Goal: Task Accomplishment & Management: Use online tool/utility

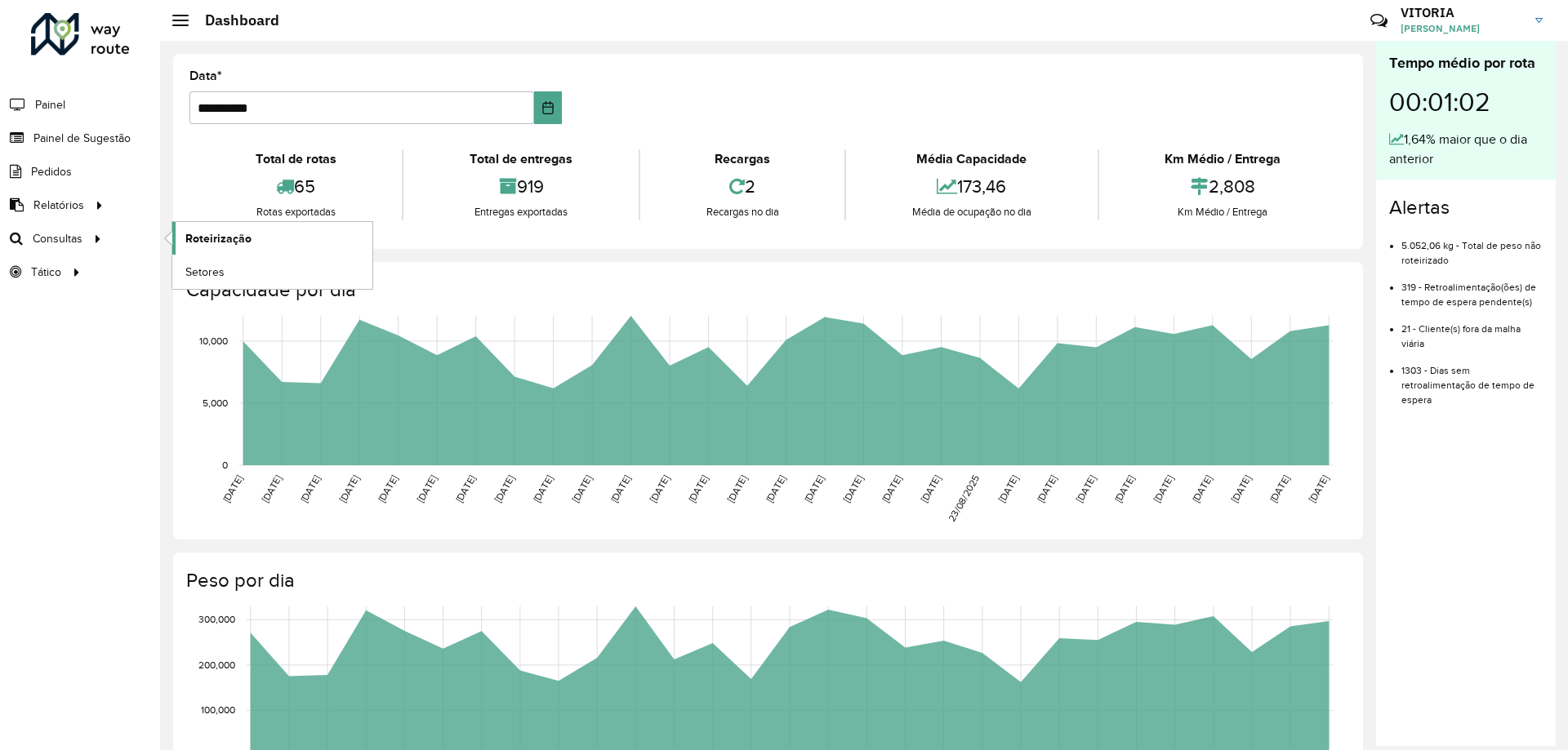
click at [237, 231] on span "Roteirização" at bounding box center [219, 239] width 66 height 17
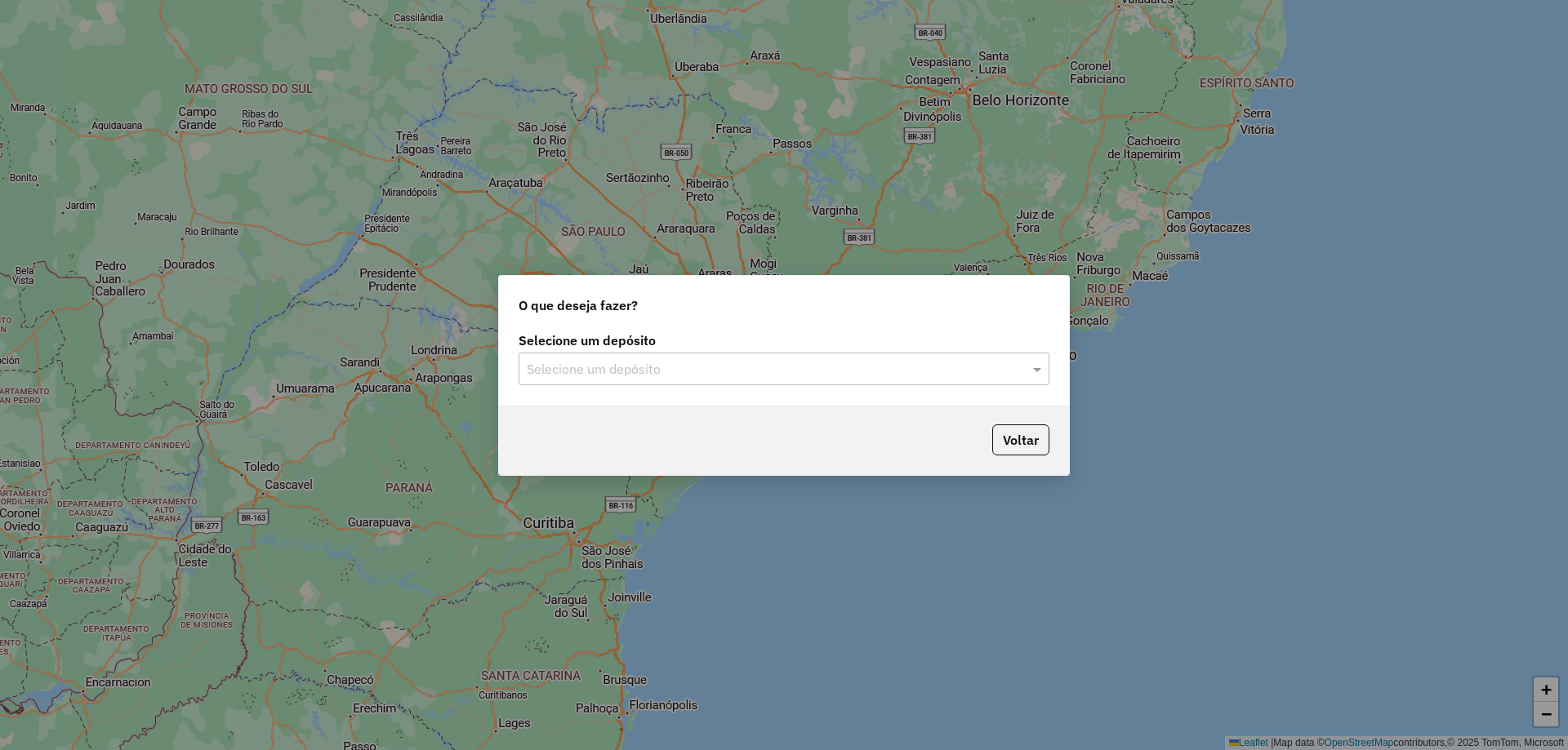
click at [675, 374] on input "text" at bounding box center [768, 369] width 482 height 19
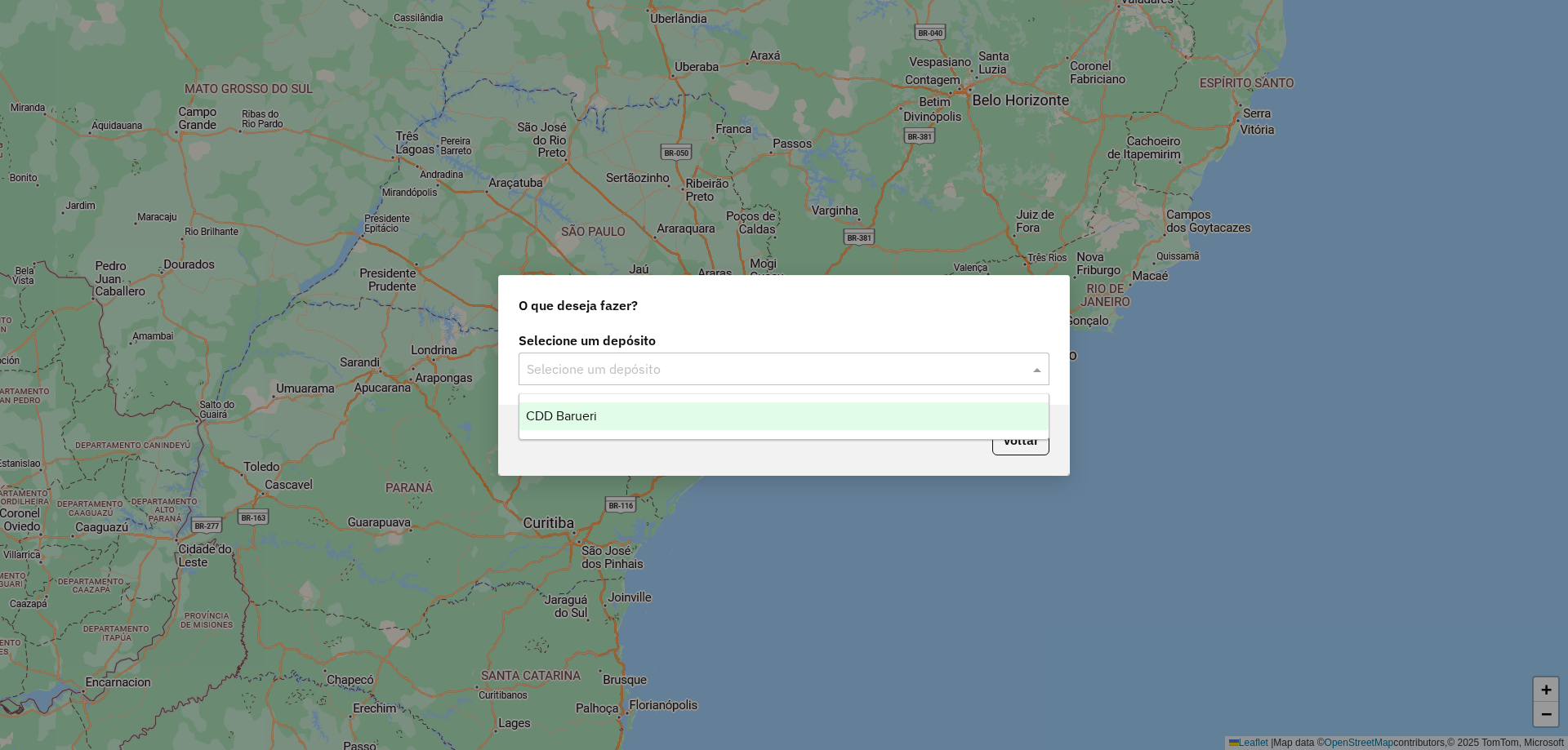
click at [626, 408] on div "CDD Barueri" at bounding box center [784, 416] width 529 height 28
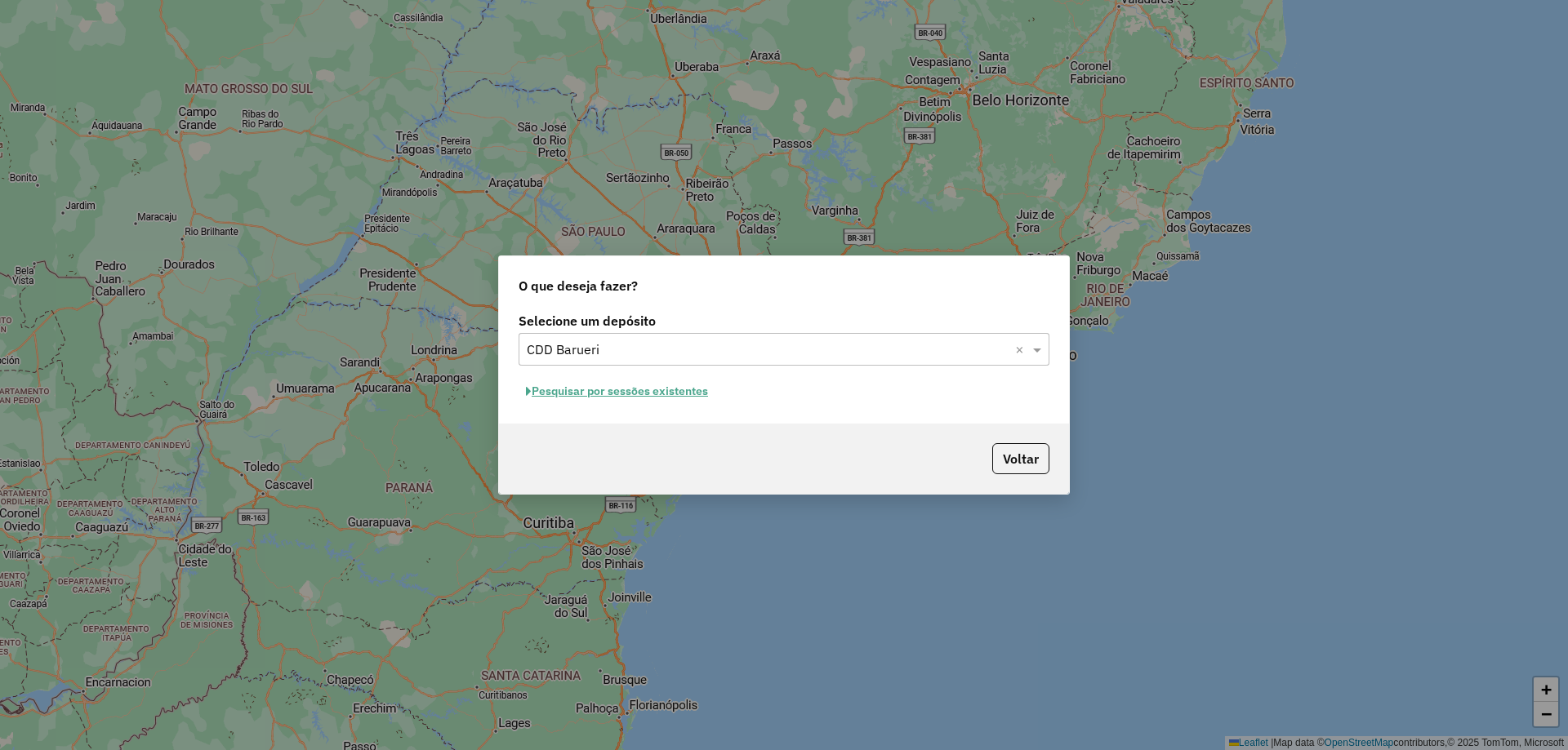
click at [651, 394] on button "Pesquisar por sessões existentes" at bounding box center [617, 392] width 197 height 26
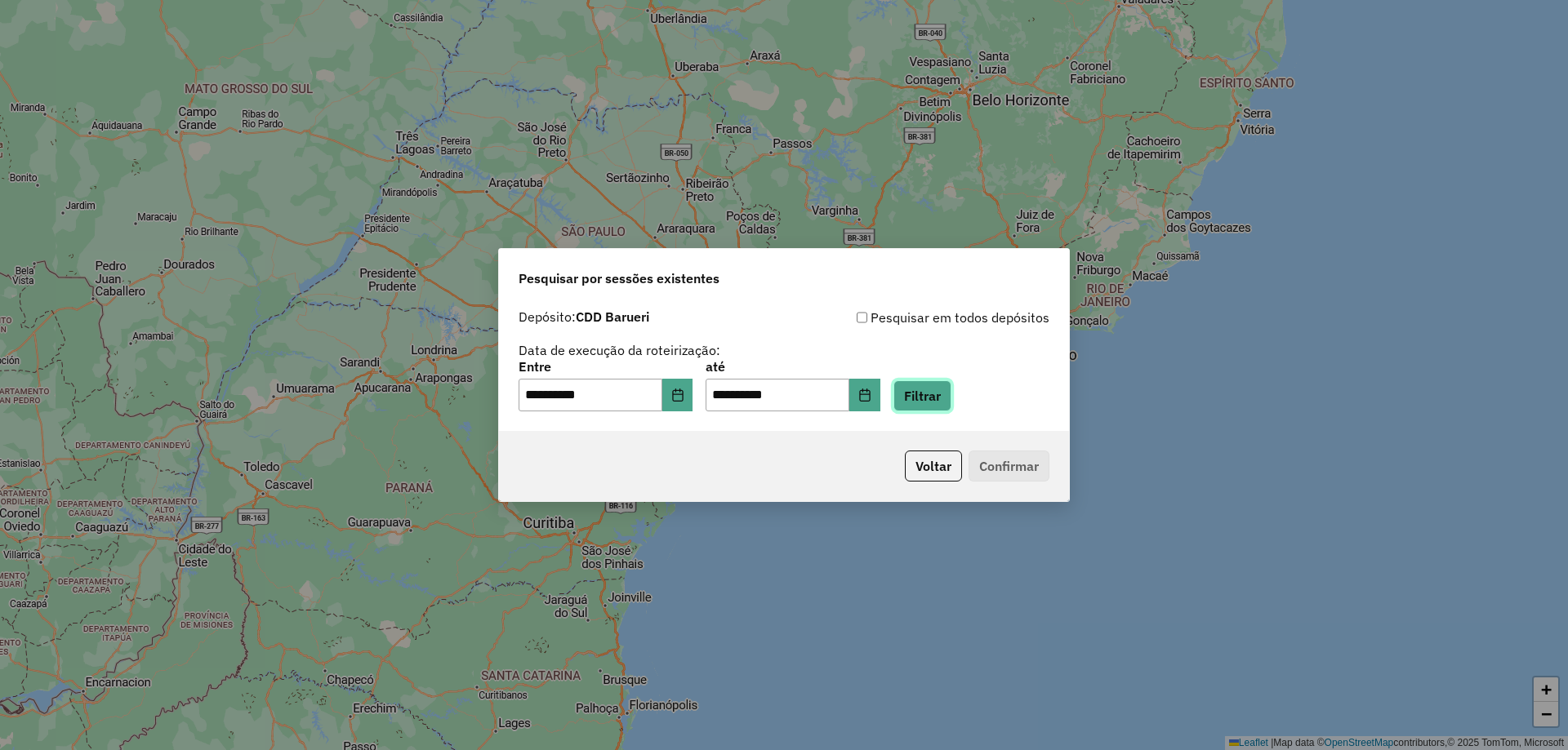
click at [919, 396] on button "Filtrar" at bounding box center [922, 396] width 58 height 31
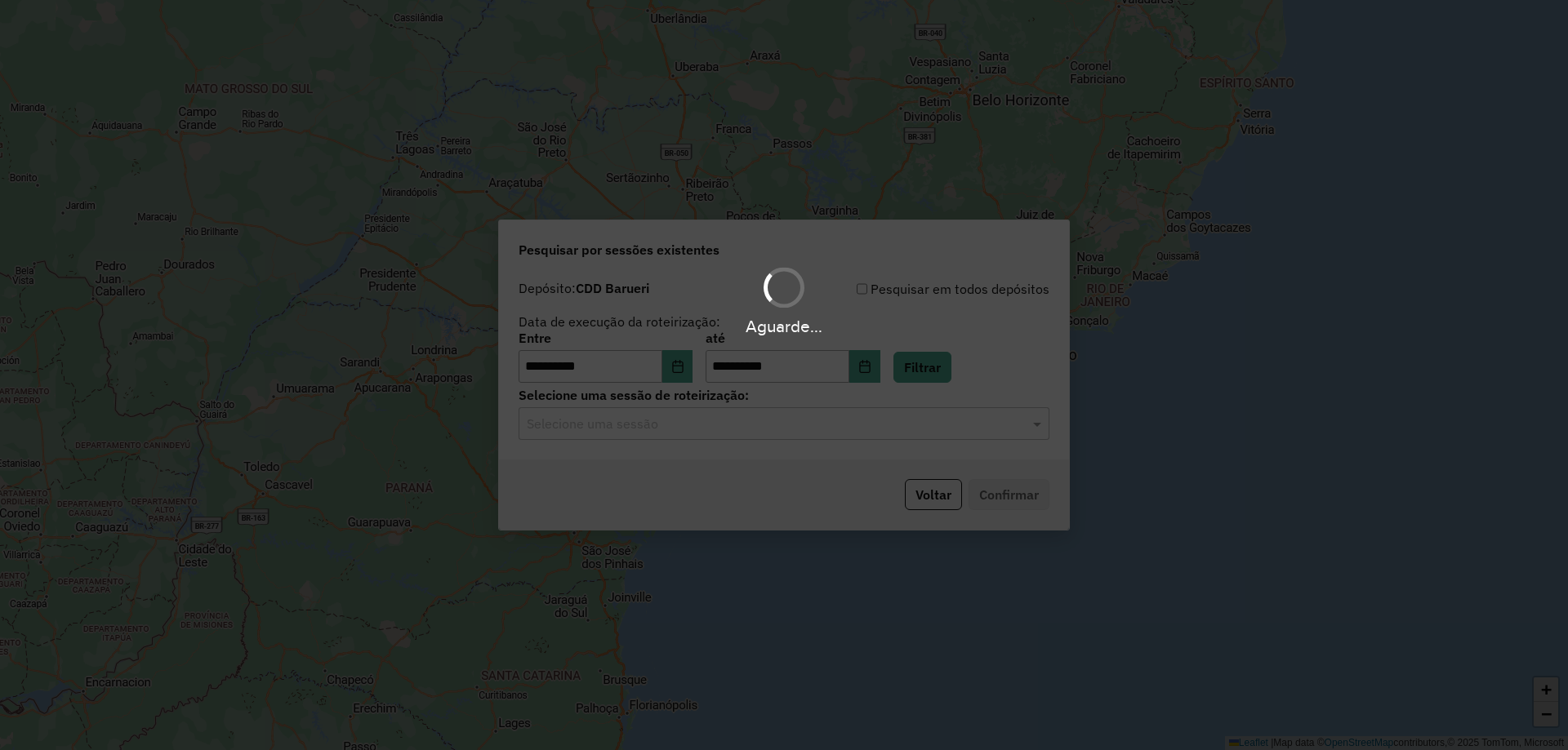
click at [586, 441] on div "Aguarde..." at bounding box center [784, 375] width 1568 height 750
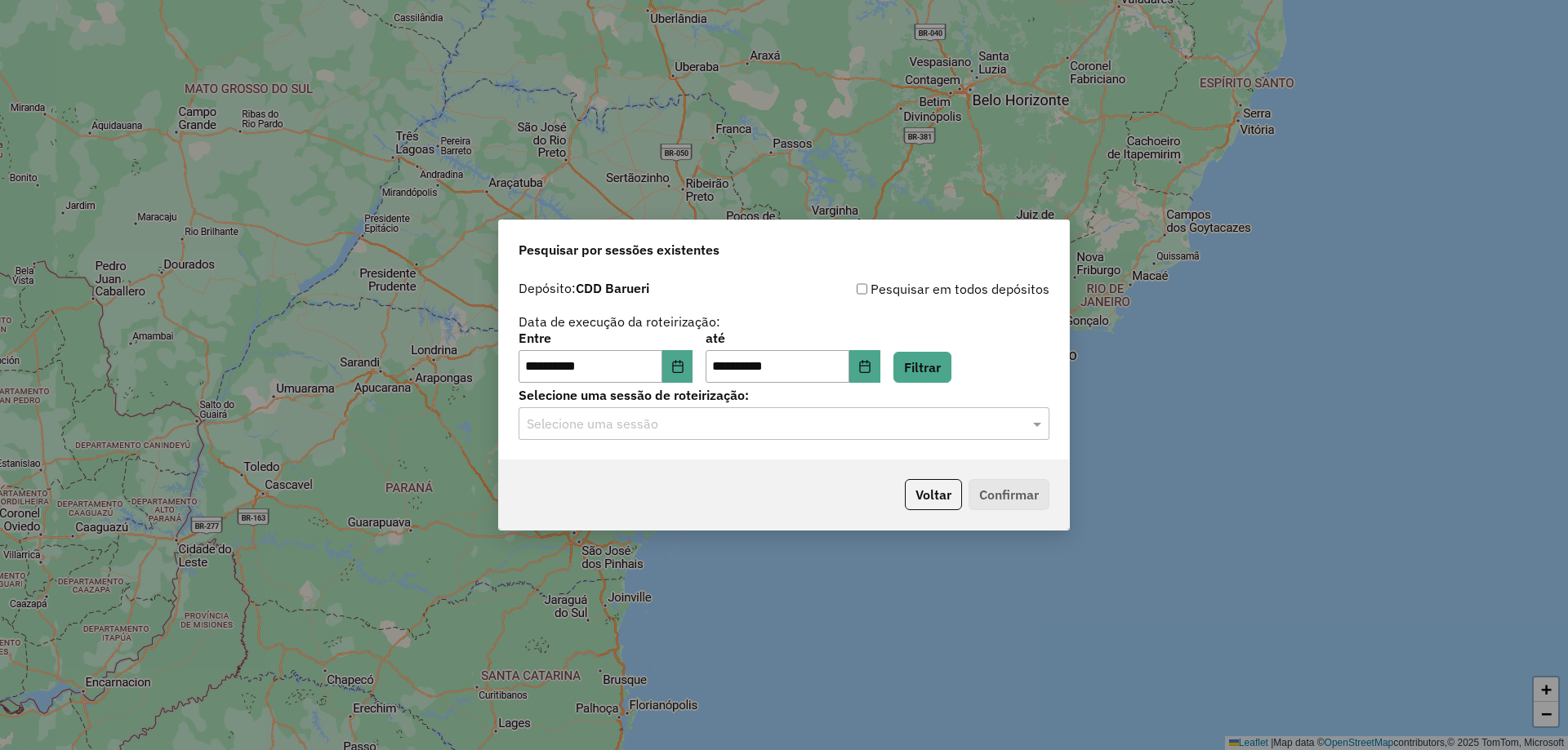
click at [719, 428] on input "text" at bounding box center [768, 424] width 482 height 19
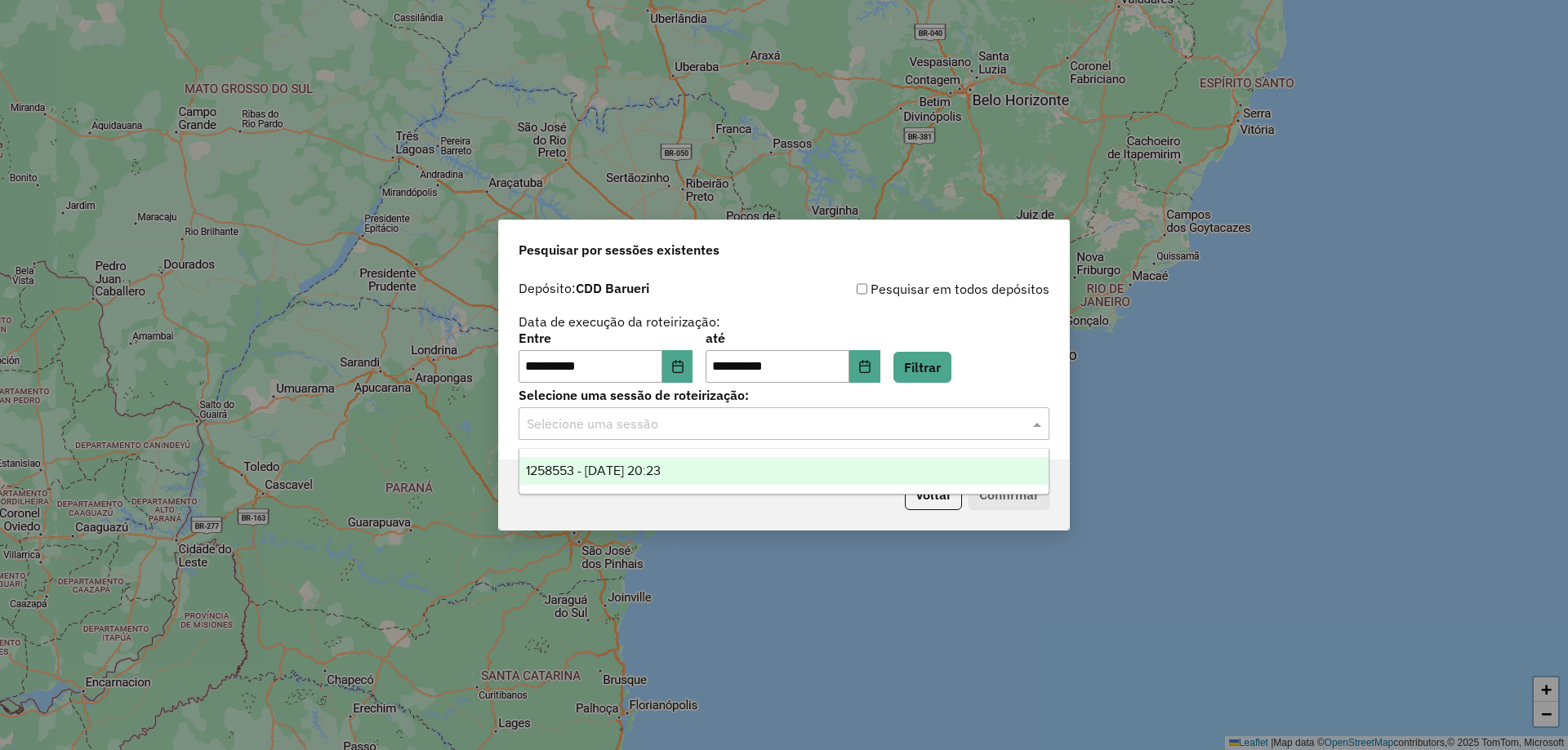
click at [655, 471] on span "1258553 - [DATE] 20:23" at bounding box center [593, 470] width 135 height 14
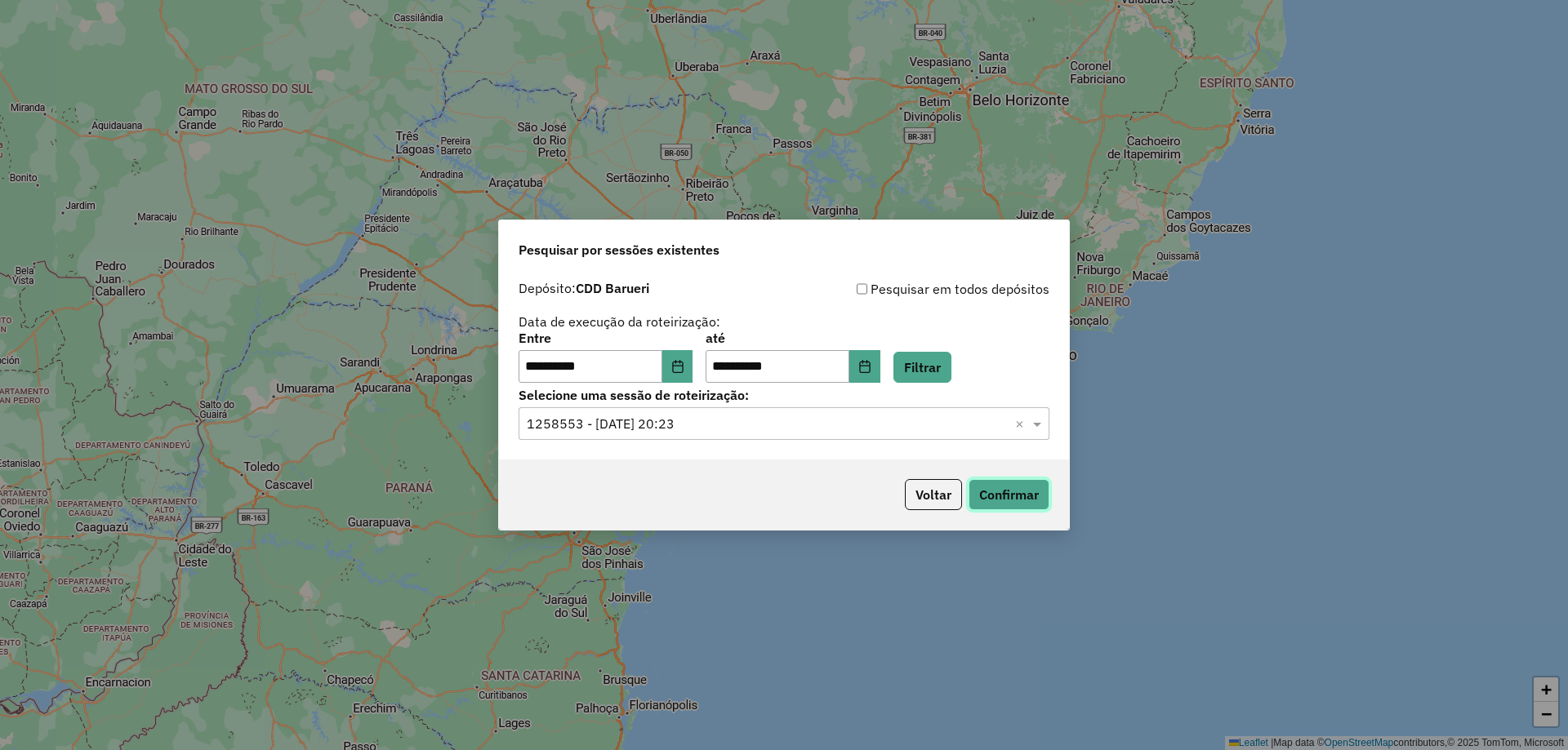
click at [1022, 494] on button "Confirmar" at bounding box center [1010, 495] width 81 height 31
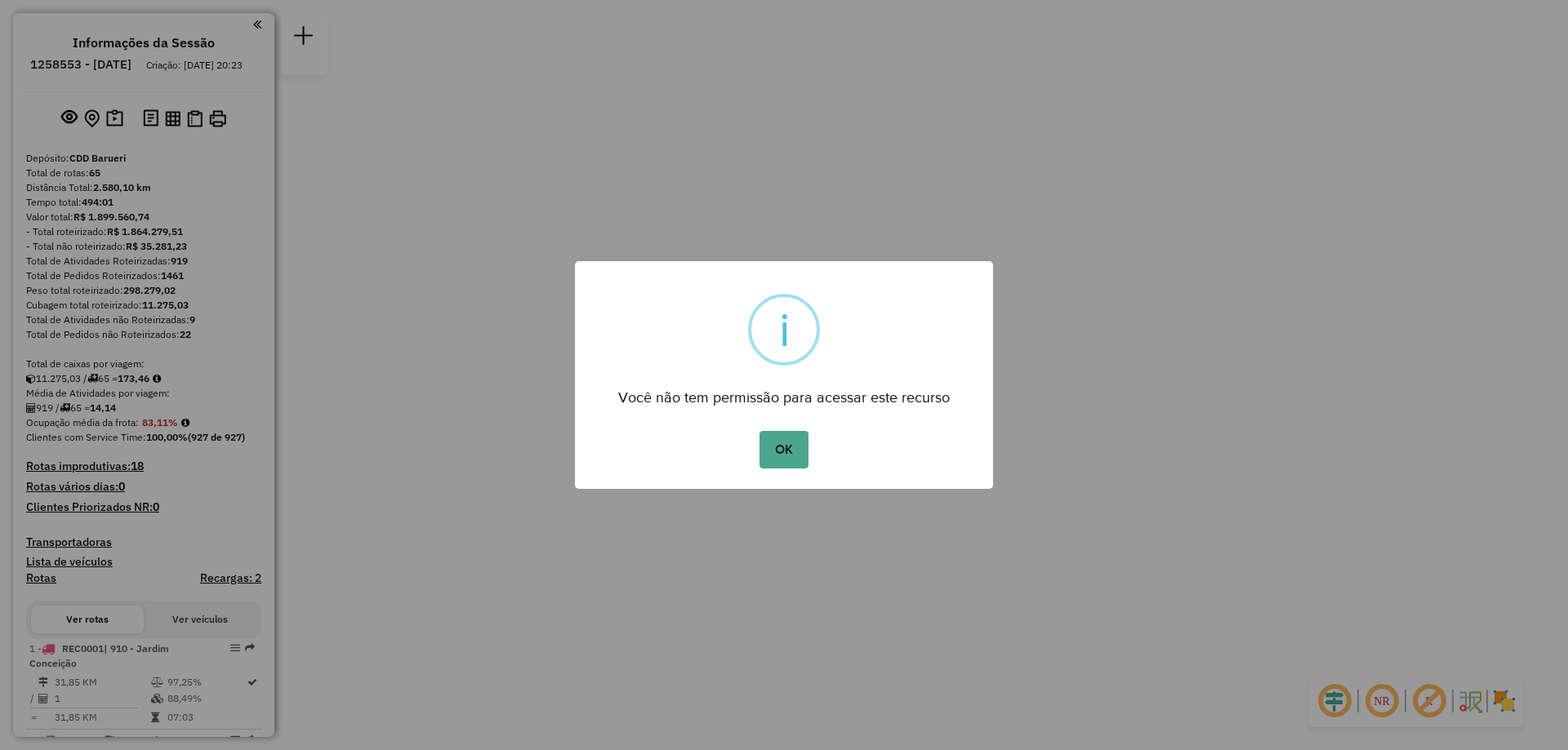
click at [794, 421] on div "× i Você não tem permissão para acessar este recurso OK No Cancel" at bounding box center [784, 375] width 418 height 228
click at [788, 446] on button "OK" at bounding box center [784, 450] width 48 height 38
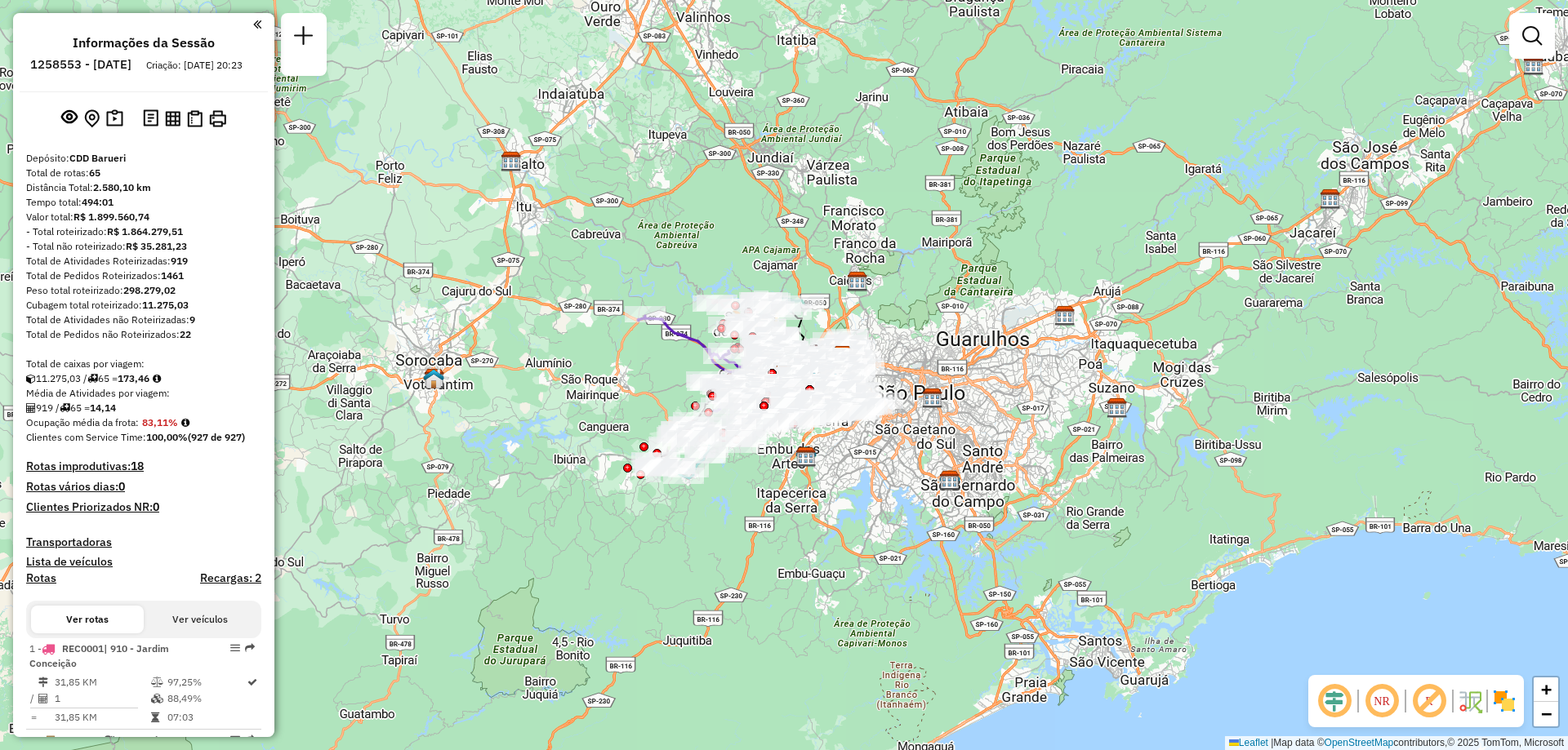
click at [1376, 713] on em at bounding box center [1382, 701] width 39 height 39
click at [1510, 695] on img at bounding box center [1505, 701] width 26 height 26
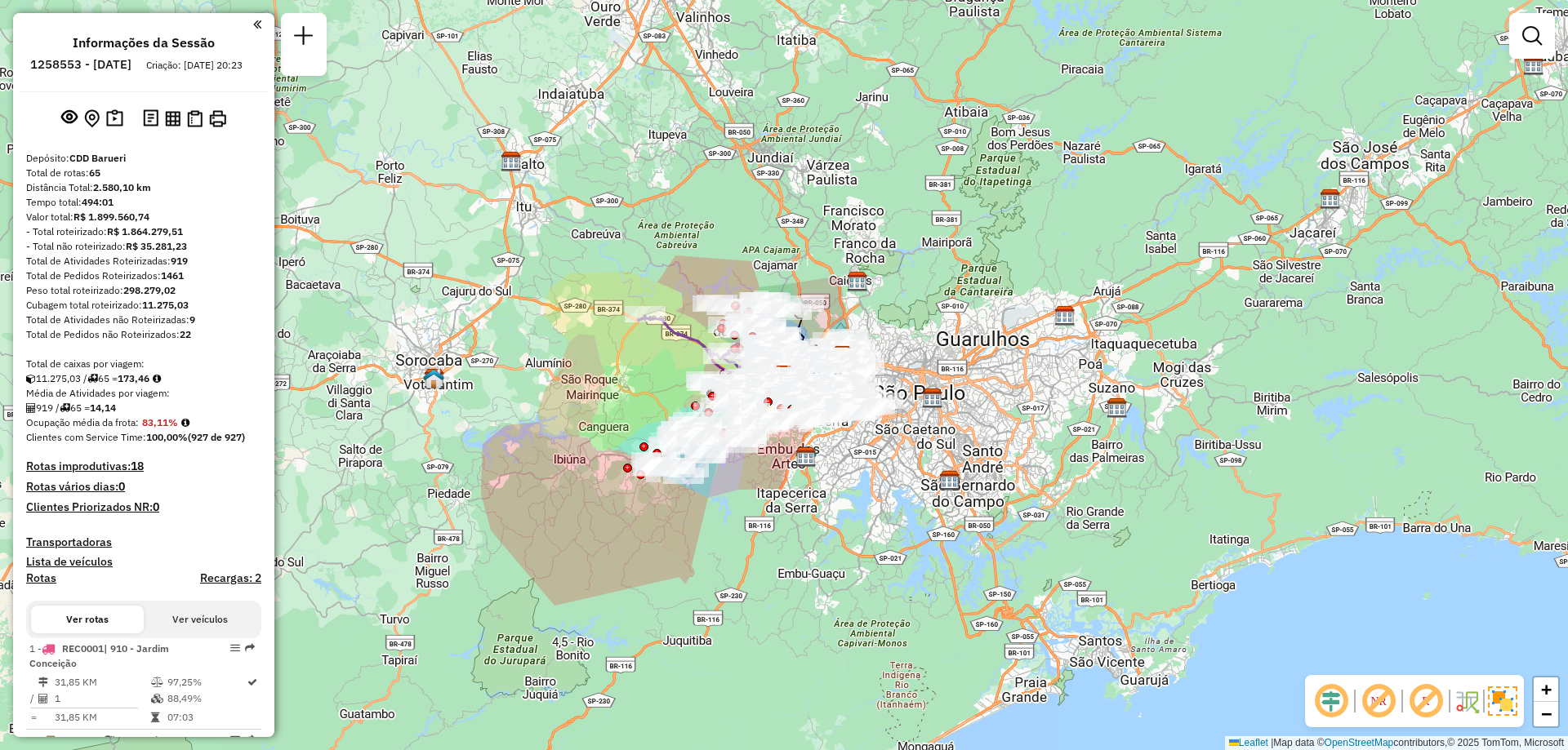
scroll to position [3476, 0]
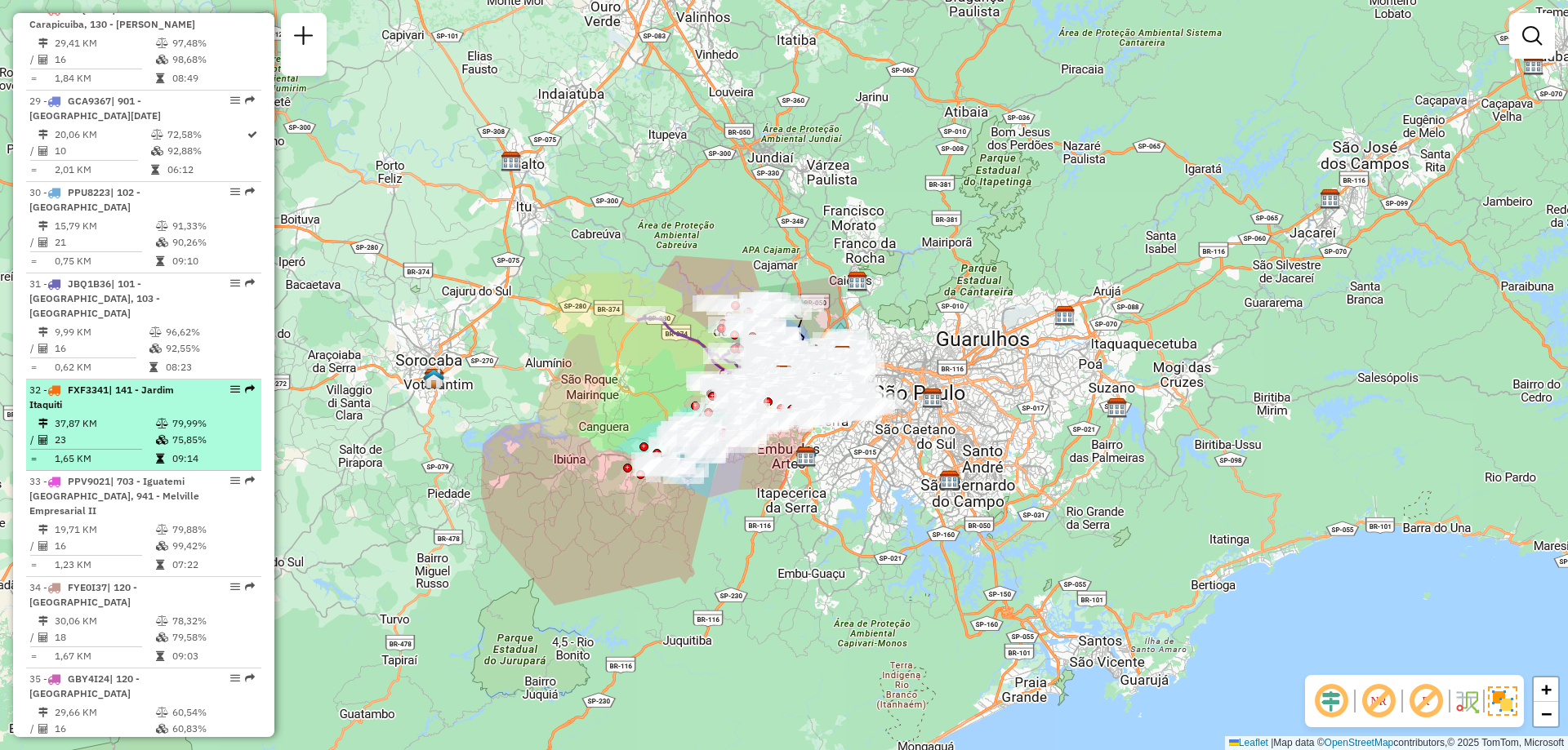
select select "**********"
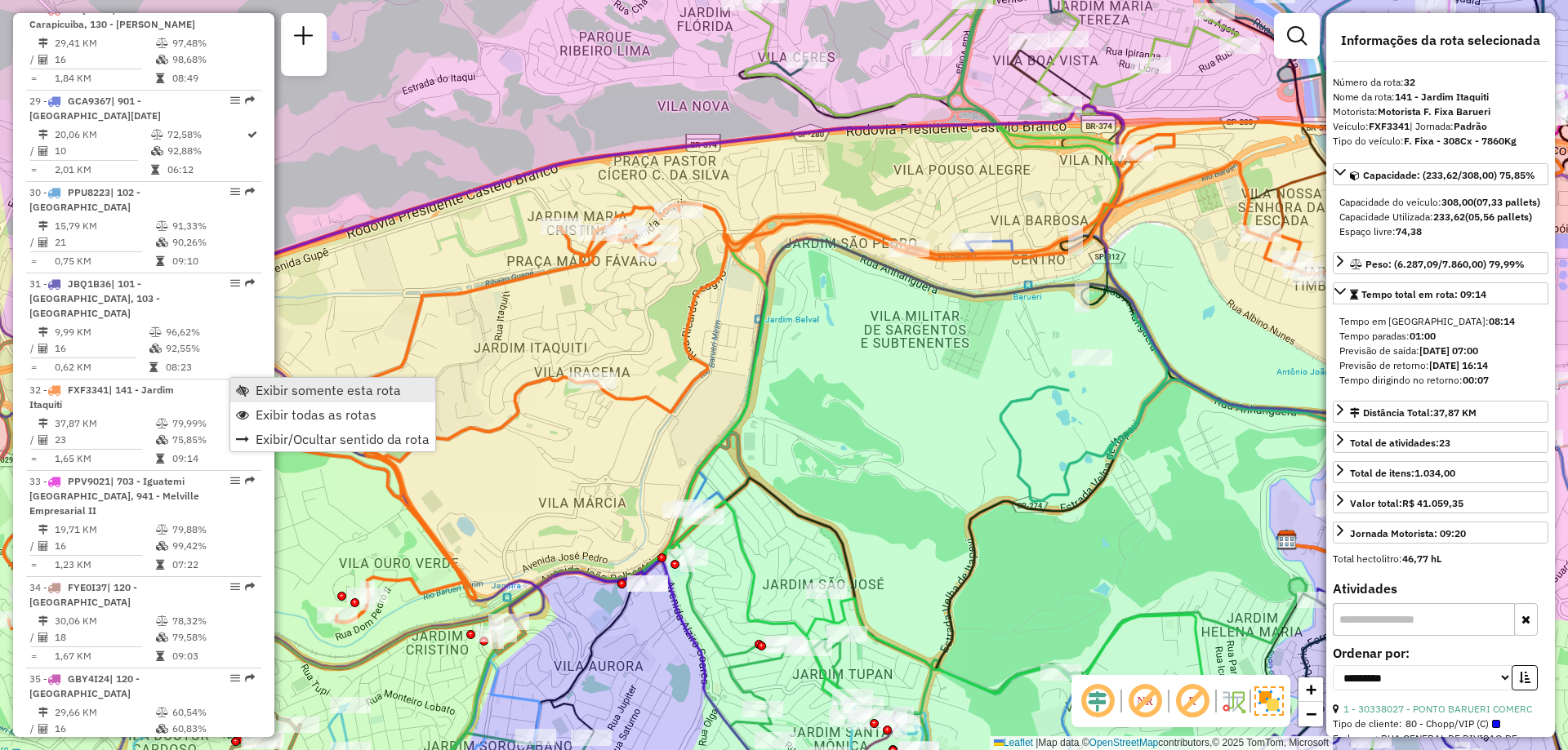
click at [247, 383] on link "Exibir somente esta rota" at bounding box center [333, 390] width 205 height 25
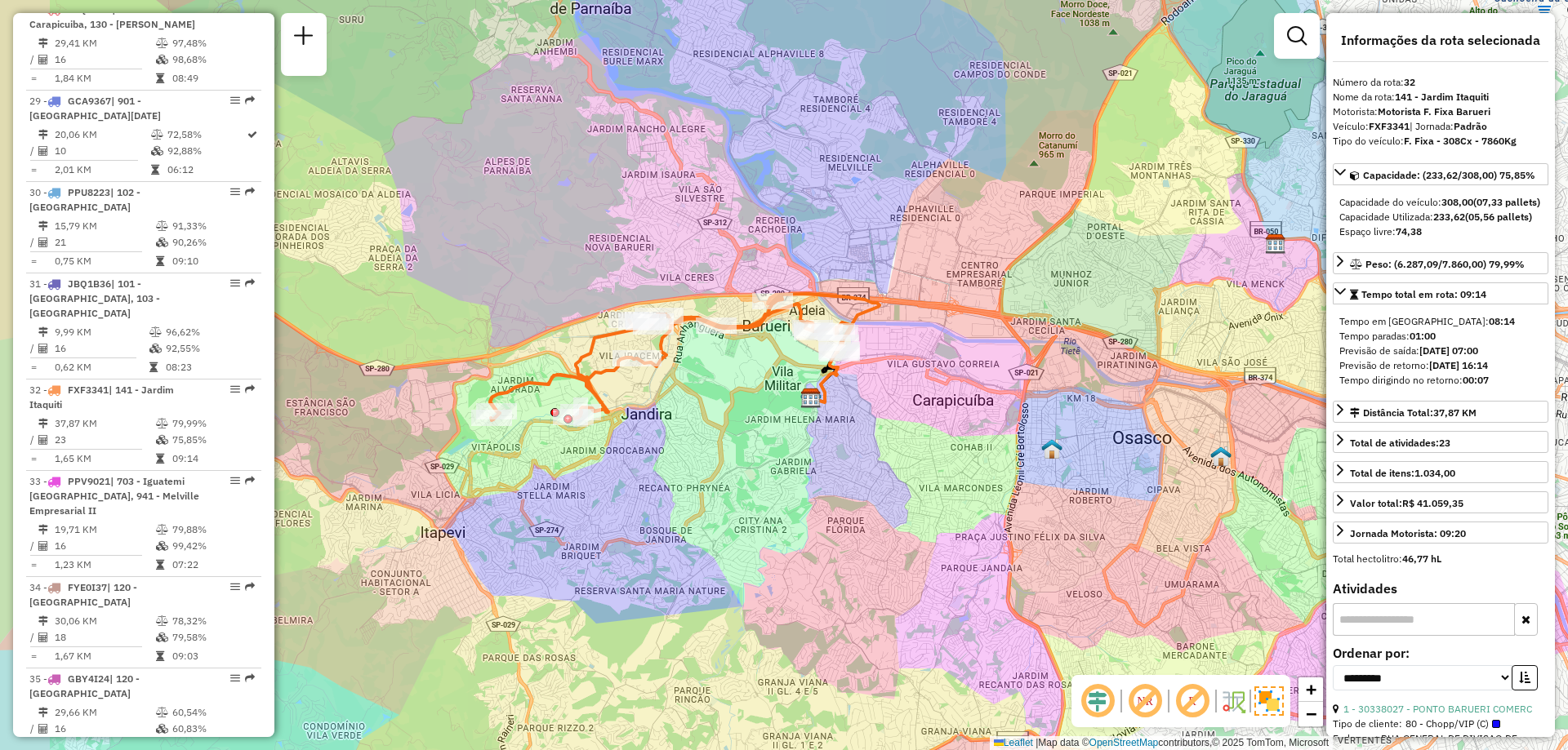
drag, startPoint x: 647, startPoint y: 449, endPoint x: 773, endPoint y: 415, distance: 130.5
click at [773, 415] on div "Janela de atendimento Grade de atendimento Capacidade Transportadoras Veículos …" at bounding box center [784, 375] width 1568 height 750
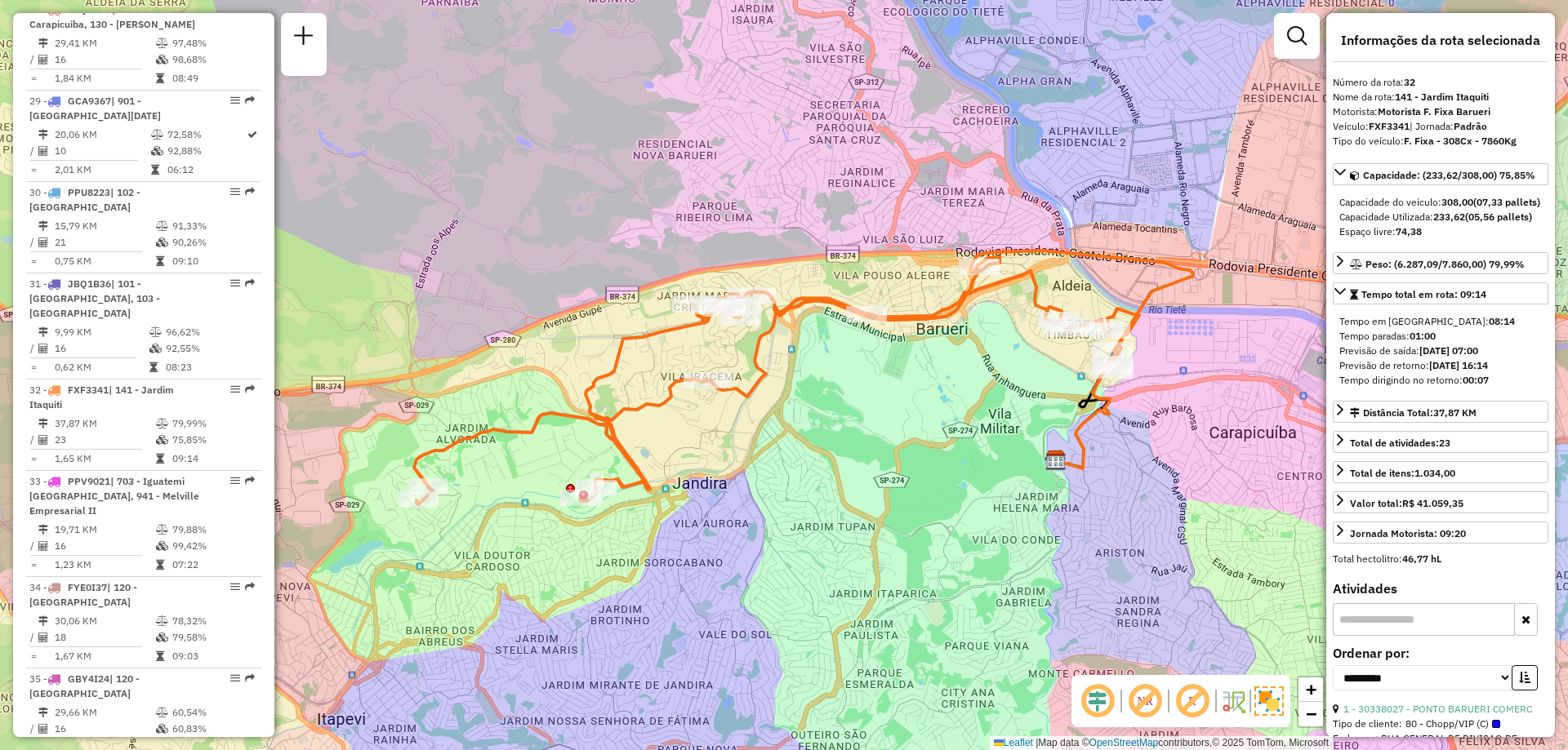
drag, startPoint x: 723, startPoint y: 375, endPoint x: 729, endPoint y: 395, distance: 20.9
click at [729, 395] on icon at bounding box center [804, 377] width 779 height 254
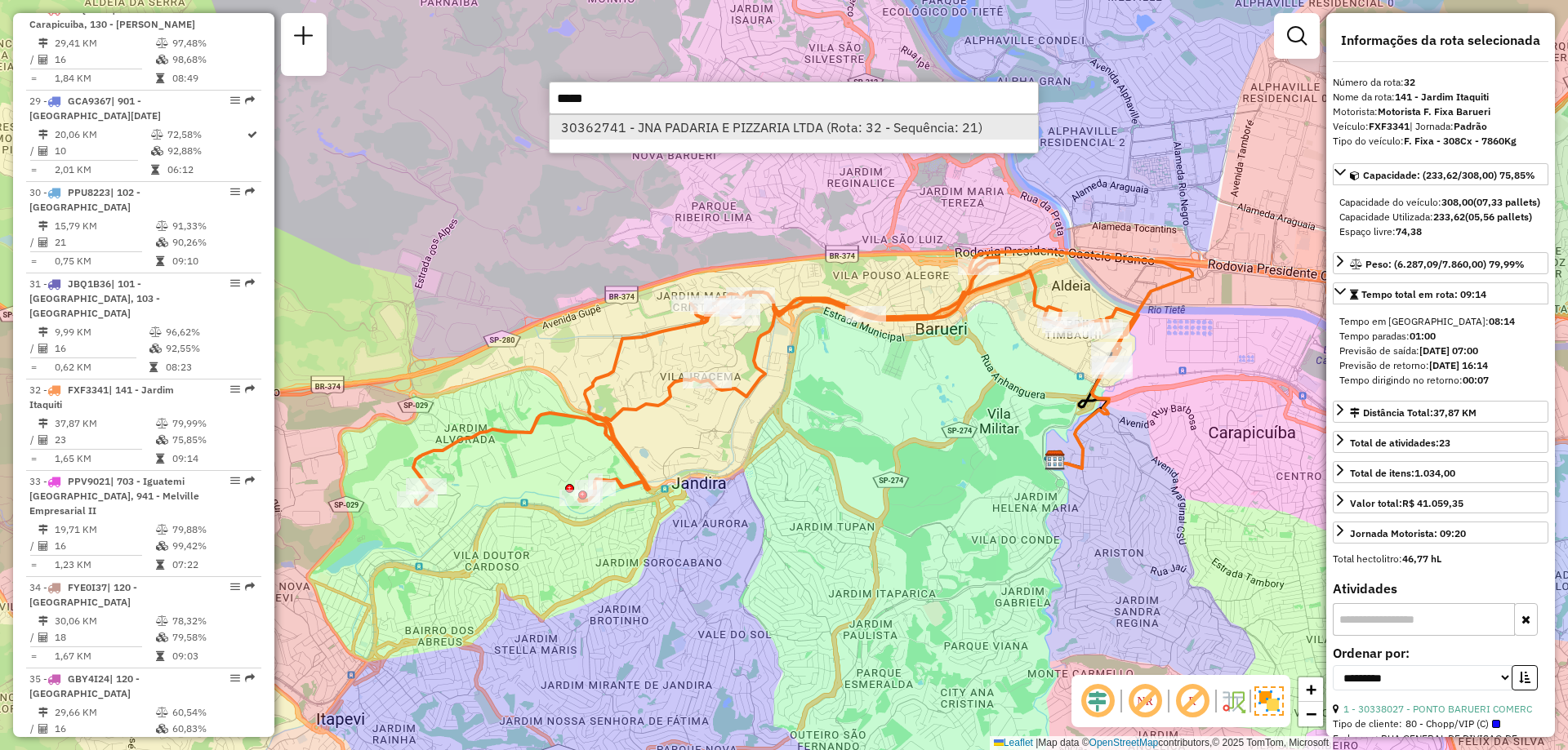
type input "*****"
click at [640, 134] on li "30362741 - JNA PADARIA E PIZZARIA LTDA (Rota: 32 - Sequência: 21)" at bounding box center [794, 127] width 489 height 25
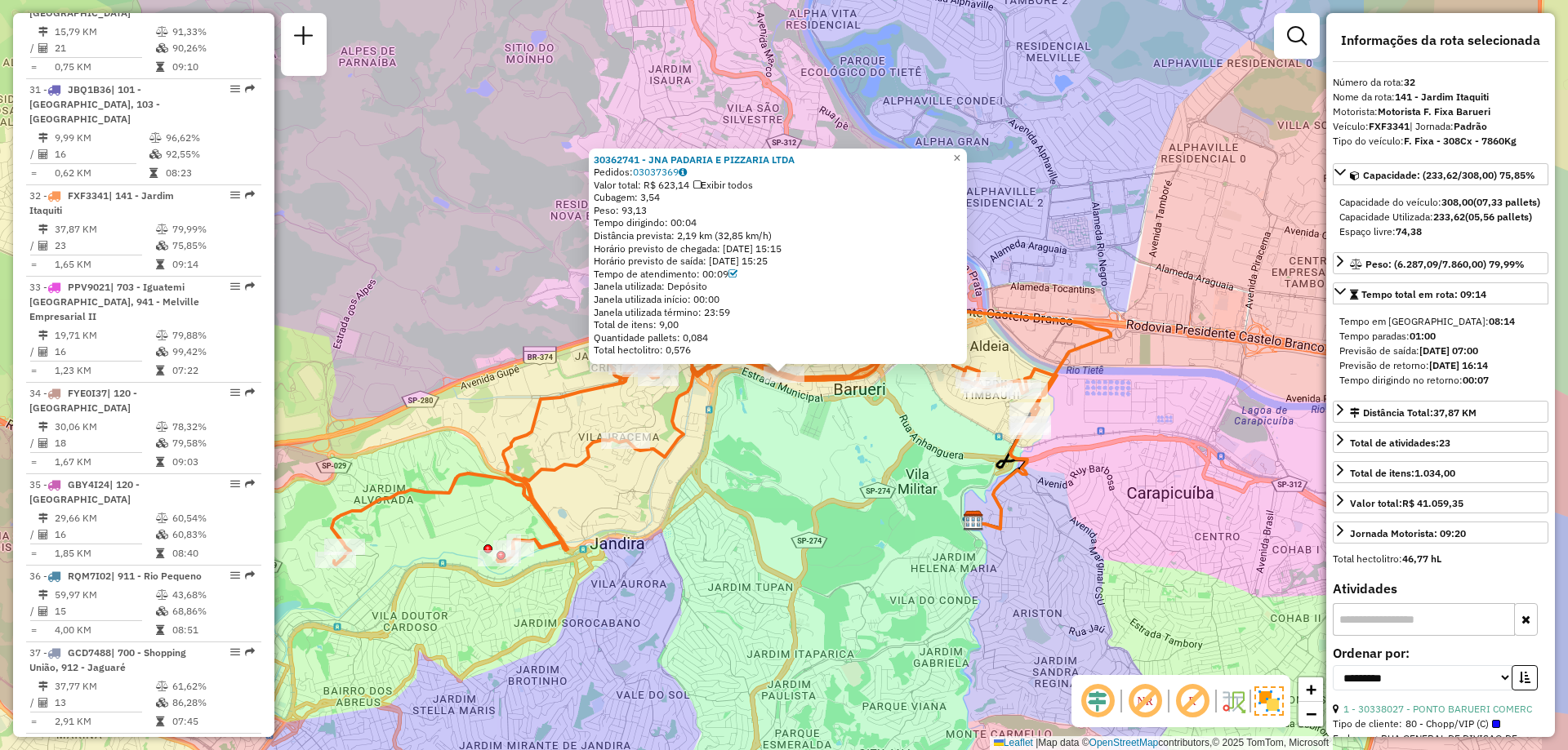
scroll to position [3827, 0]
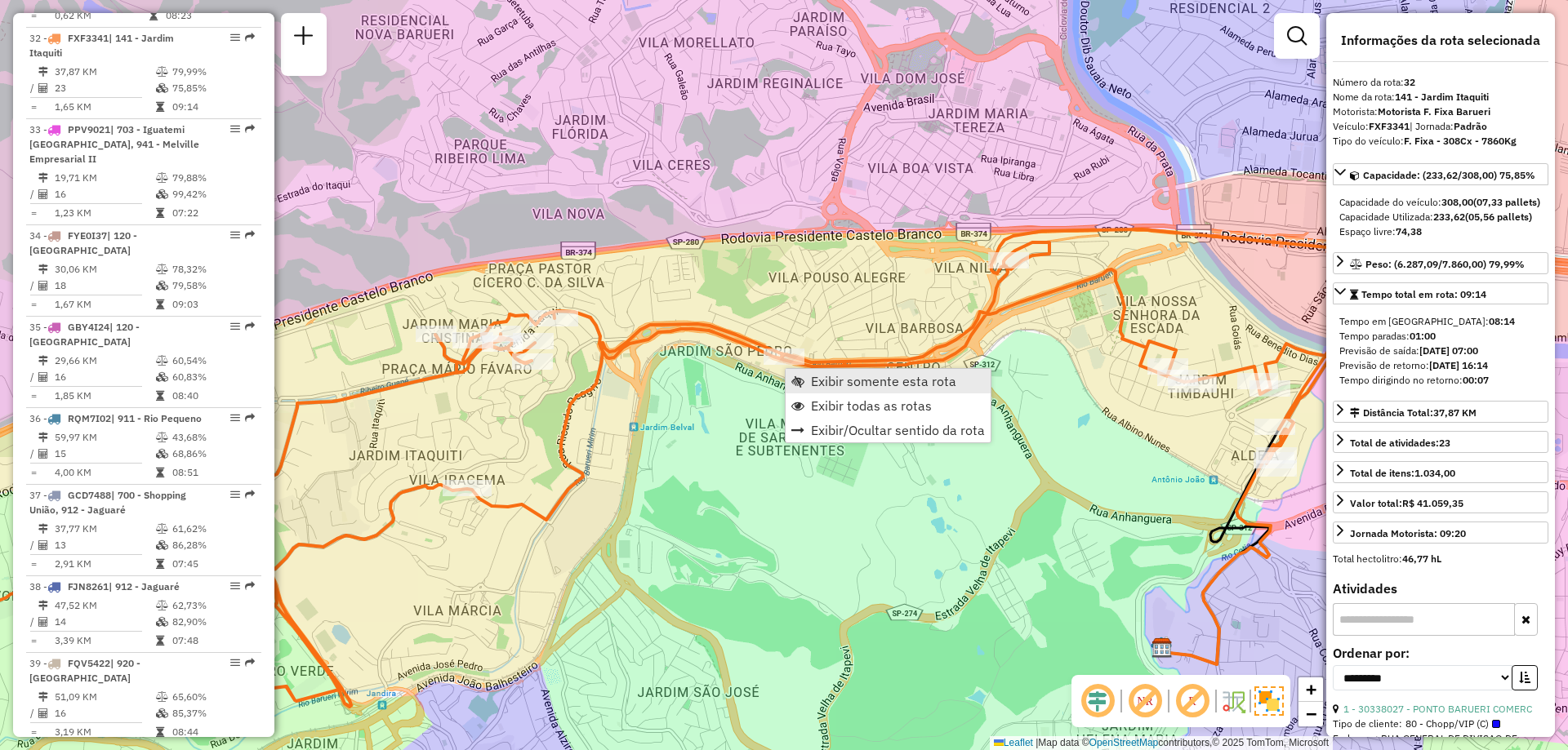
click at [885, 387] on span "Exibir somente esta rota" at bounding box center [884, 381] width 145 height 13
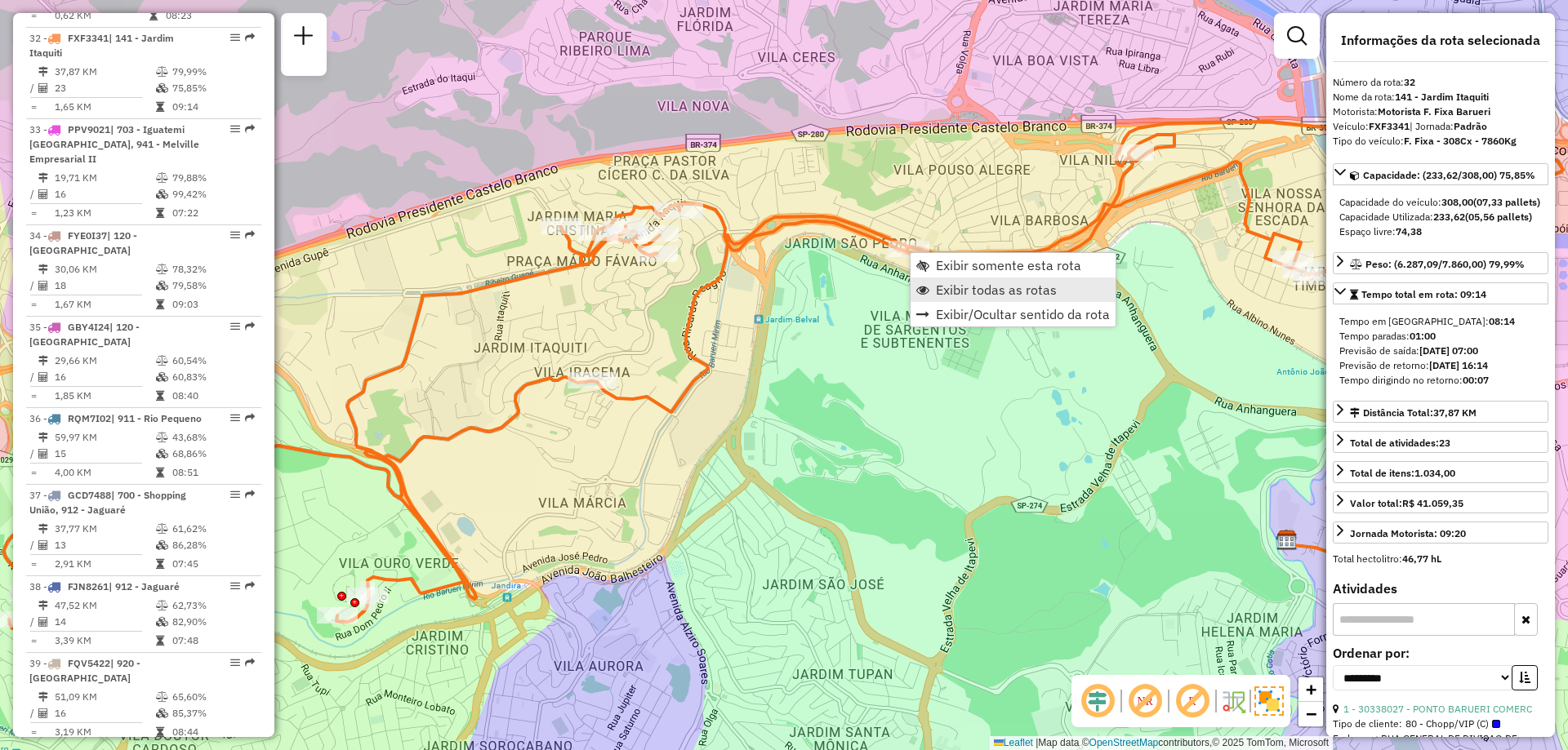
click at [963, 289] on span "Exibir todas as rotas" at bounding box center [997, 290] width 121 height 13
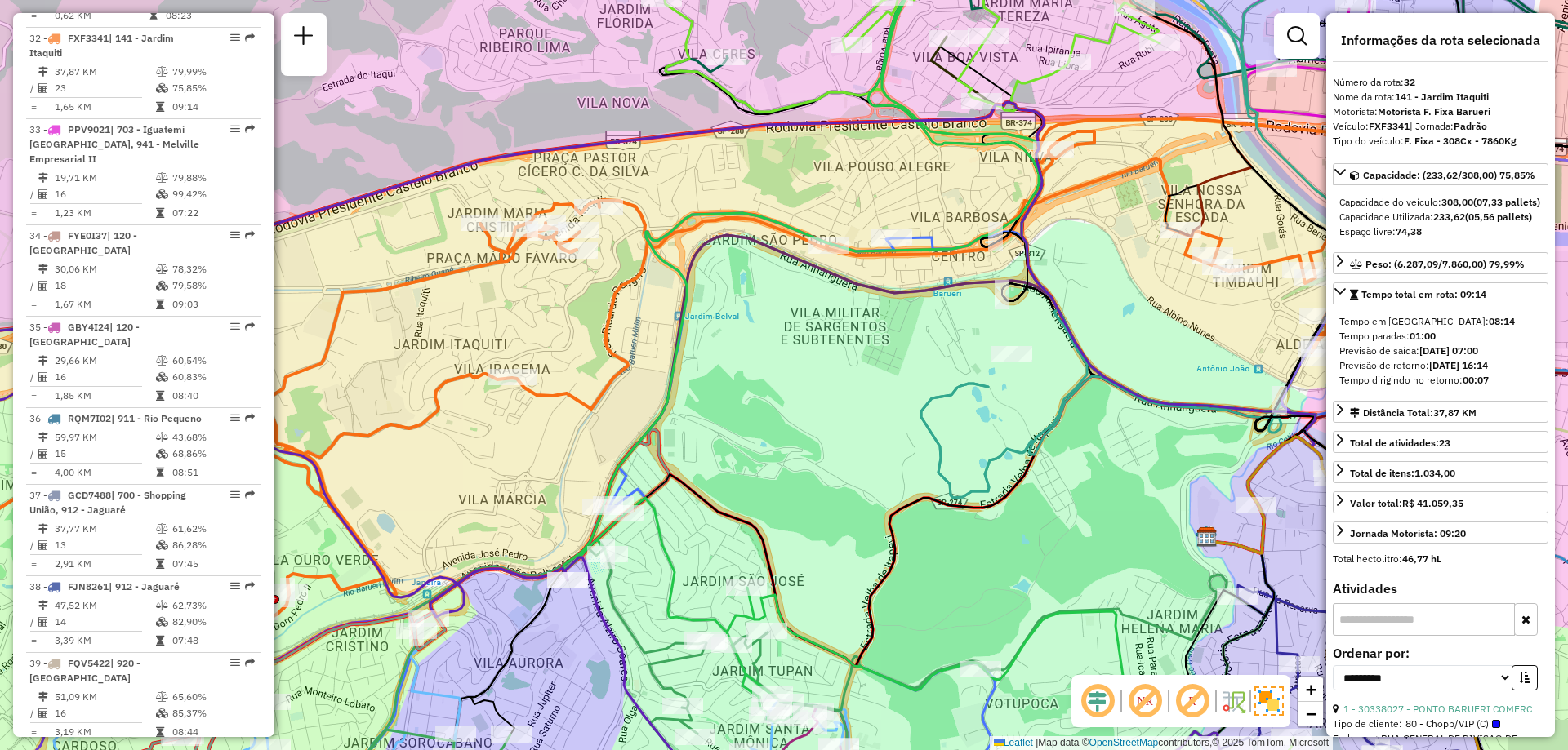
drag, startPoint x: 1033, startPoint y: 418, endPoint x: 871, endPoint y: 414, distance: 162.0
click at [871, 414] on div "Janela de atendimento Grade de atendimento Capacidade Transportadoras Veículos …" at bounding box center [784, 375] width 1568 height 750
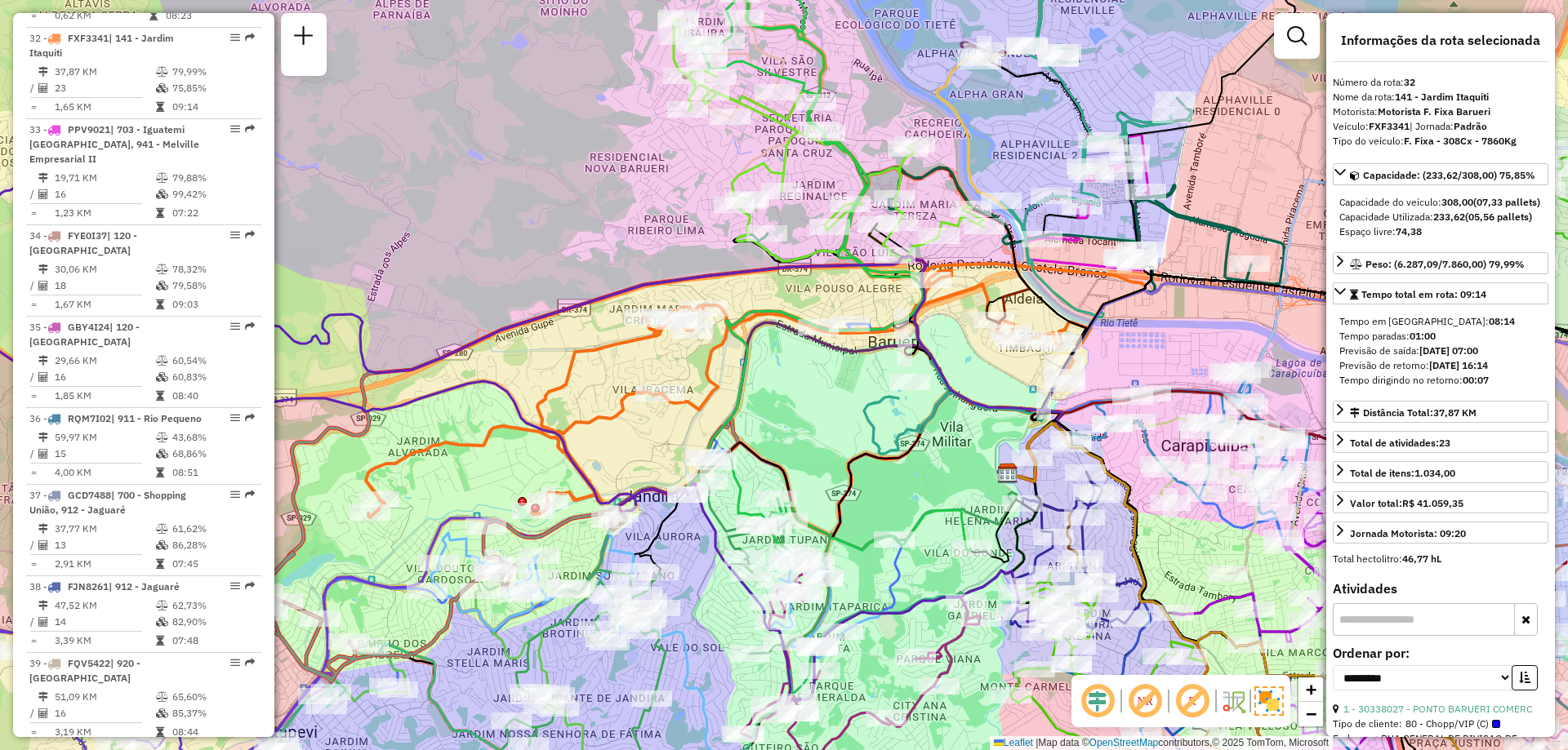
drag, startPoint x: 815, startPoint y: 391, endPoint x: 846, endPoint y: 391, distance: 31.0
click at [846, 391] on div "Janela de atendimento Grade de atendimento Capacidade Transportadoras Veículos …" at bounding box center [784, 375] width 1568 height 750
